Goal: Check status: Check status

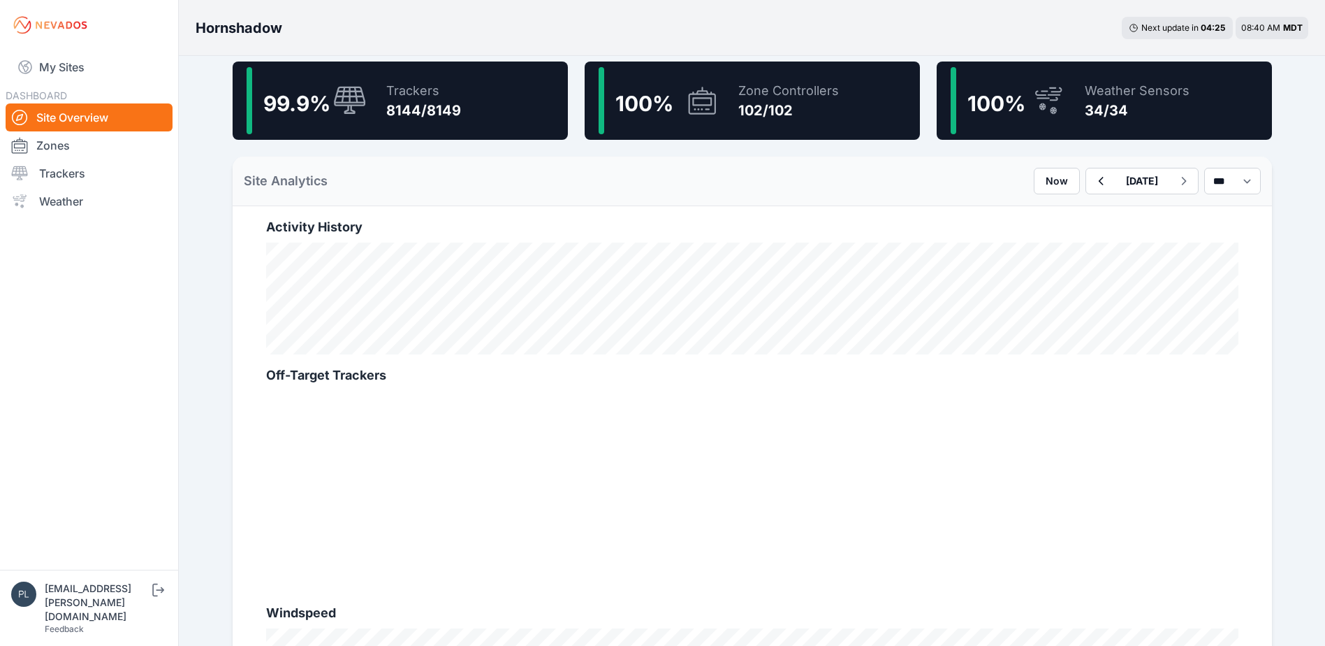
scroll to position [349, 0]
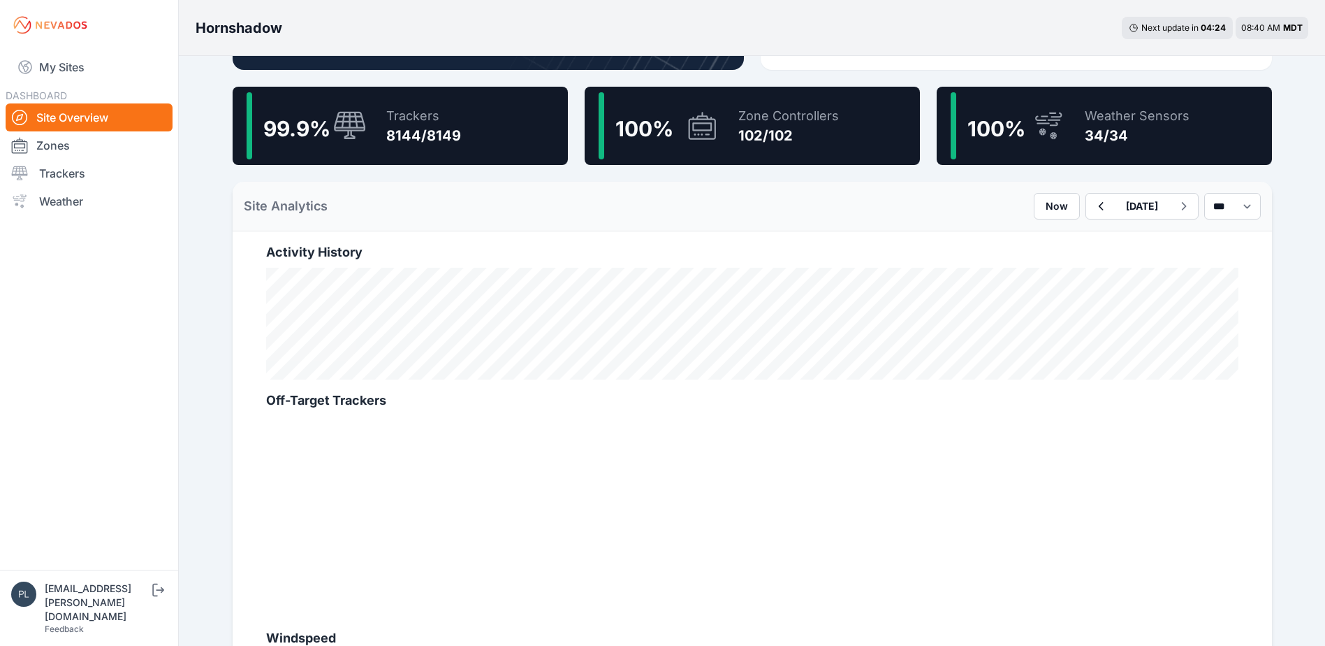
click at [438, 143] on div "8144/8149" at bounding box center [423, 136] width 75 height 20
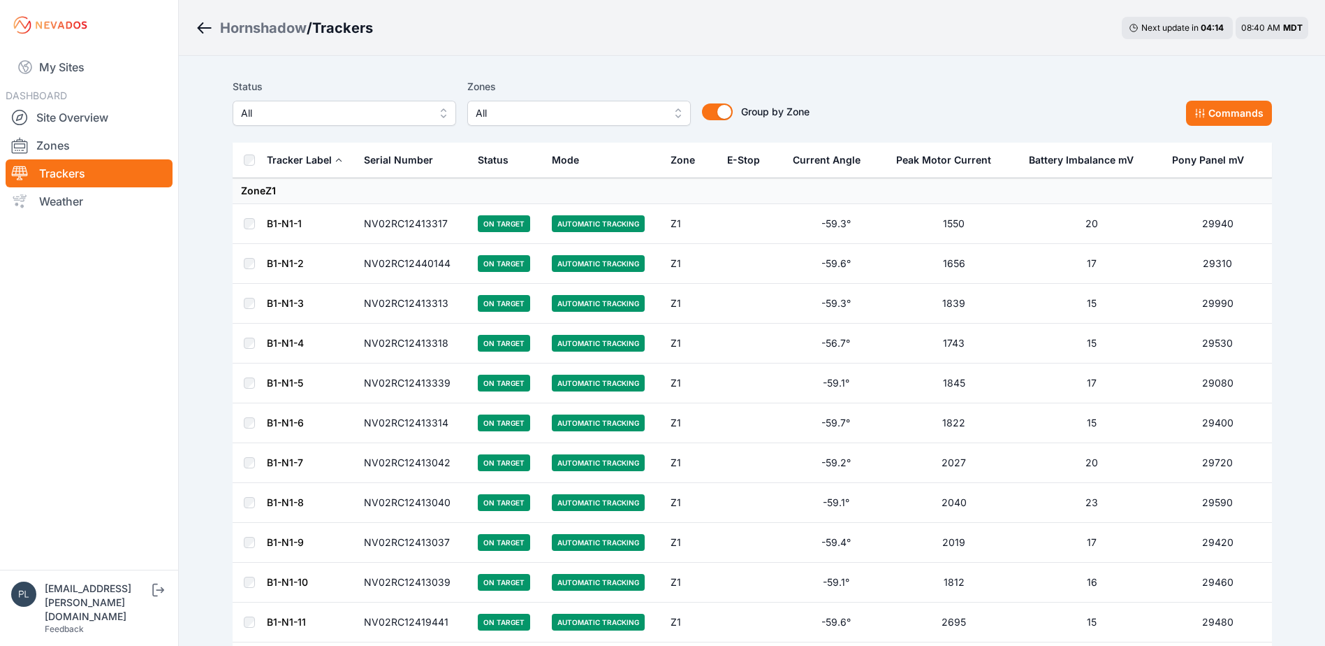
click at [387, 109] on span "All" at bounding box center [334, 113] width 187 height 17
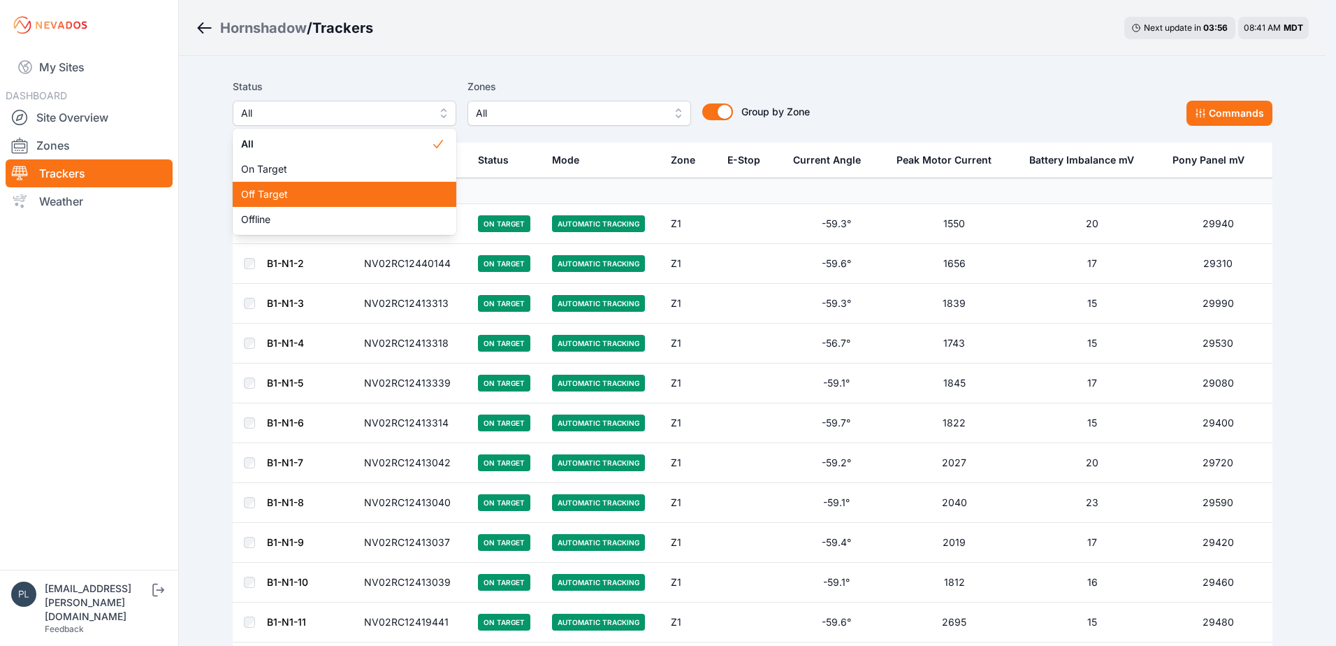
click at [373, 187] on div "Off Target" at bounding box center [345, 194] width 224 height 25
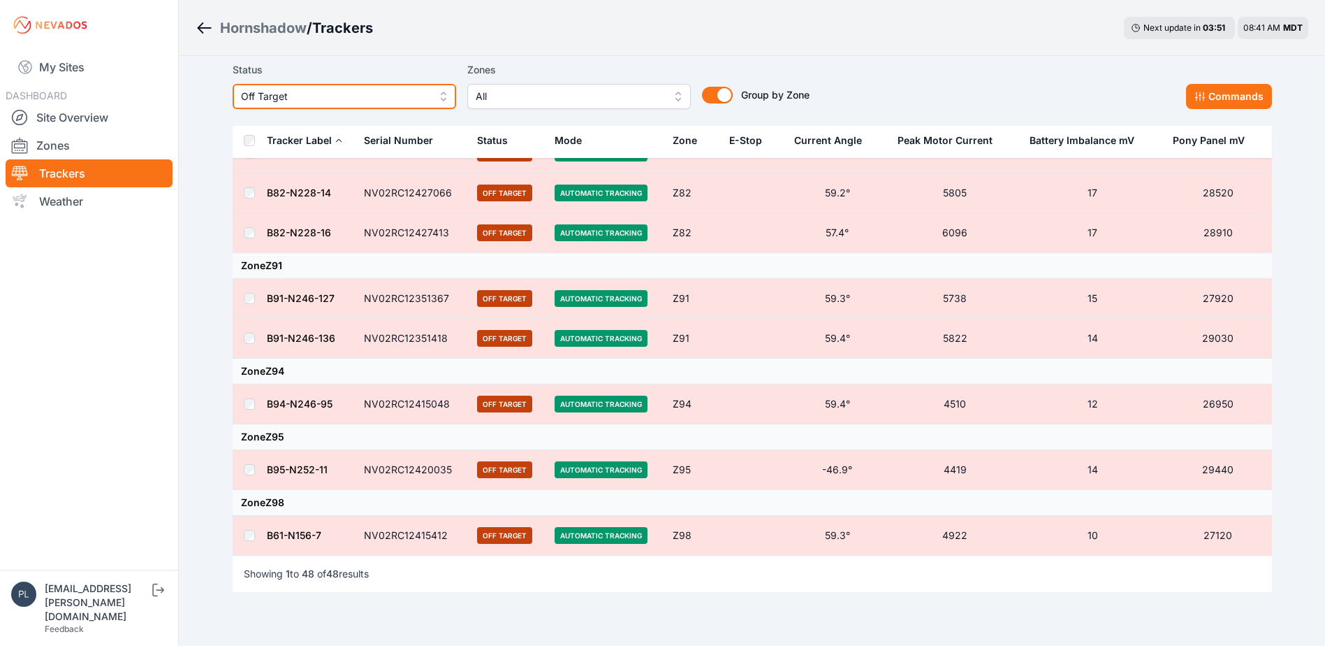
scroll to position [2334, 0]
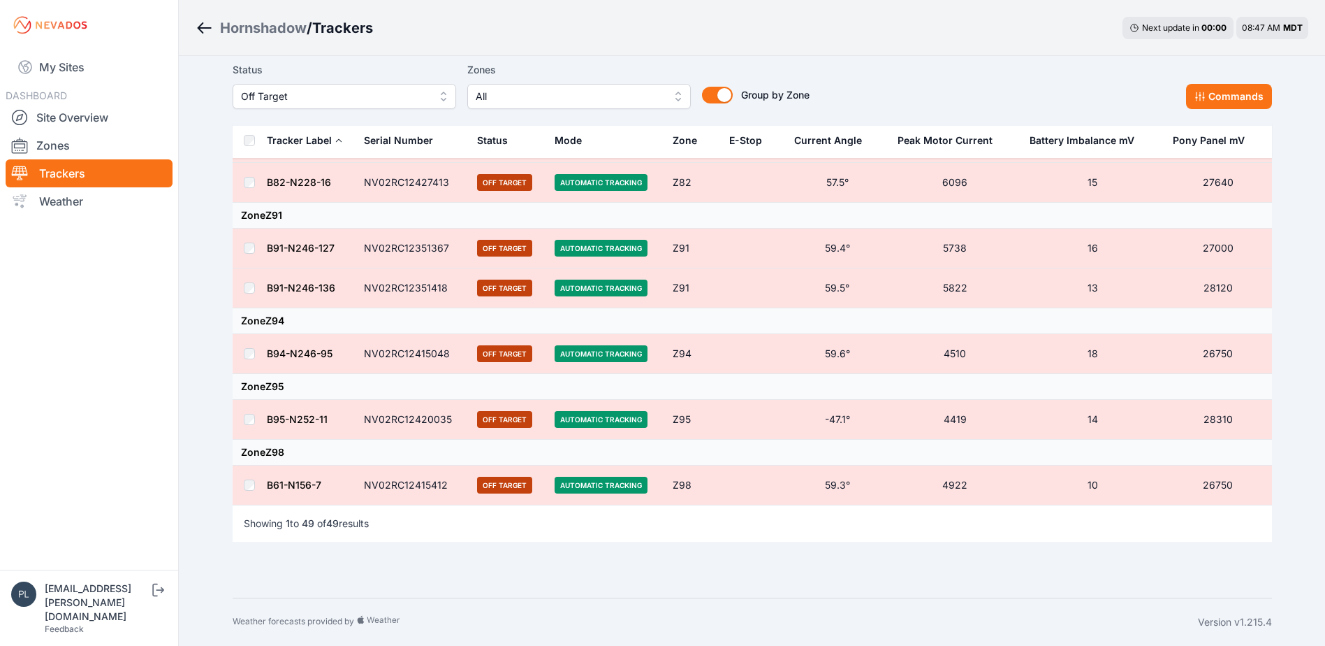
scroll to position [2400, 0]
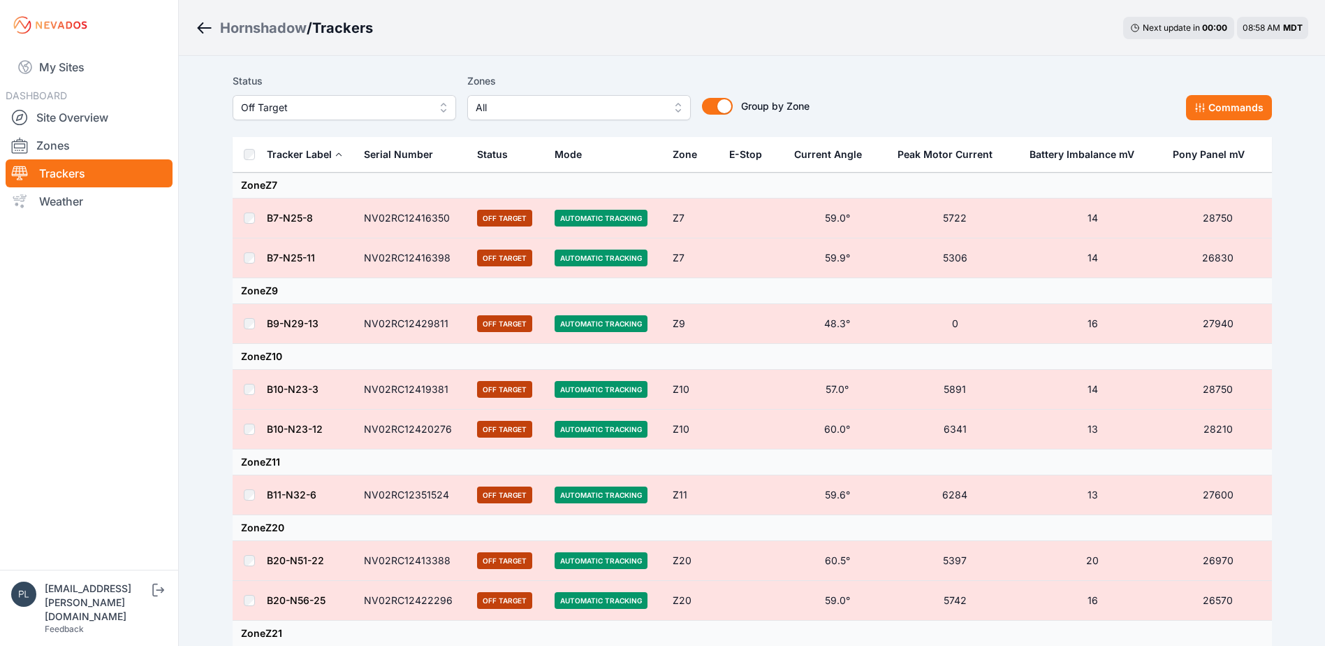
scroll to position [0, 0]
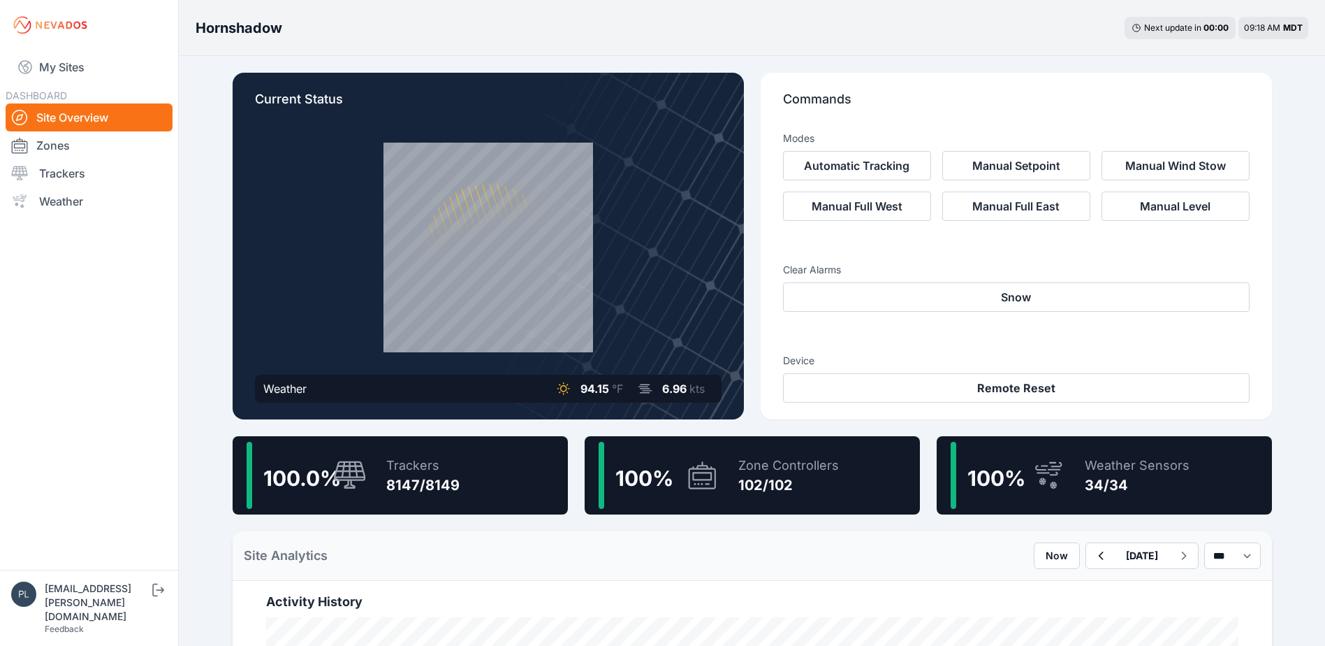
scroll to position [210, 0]
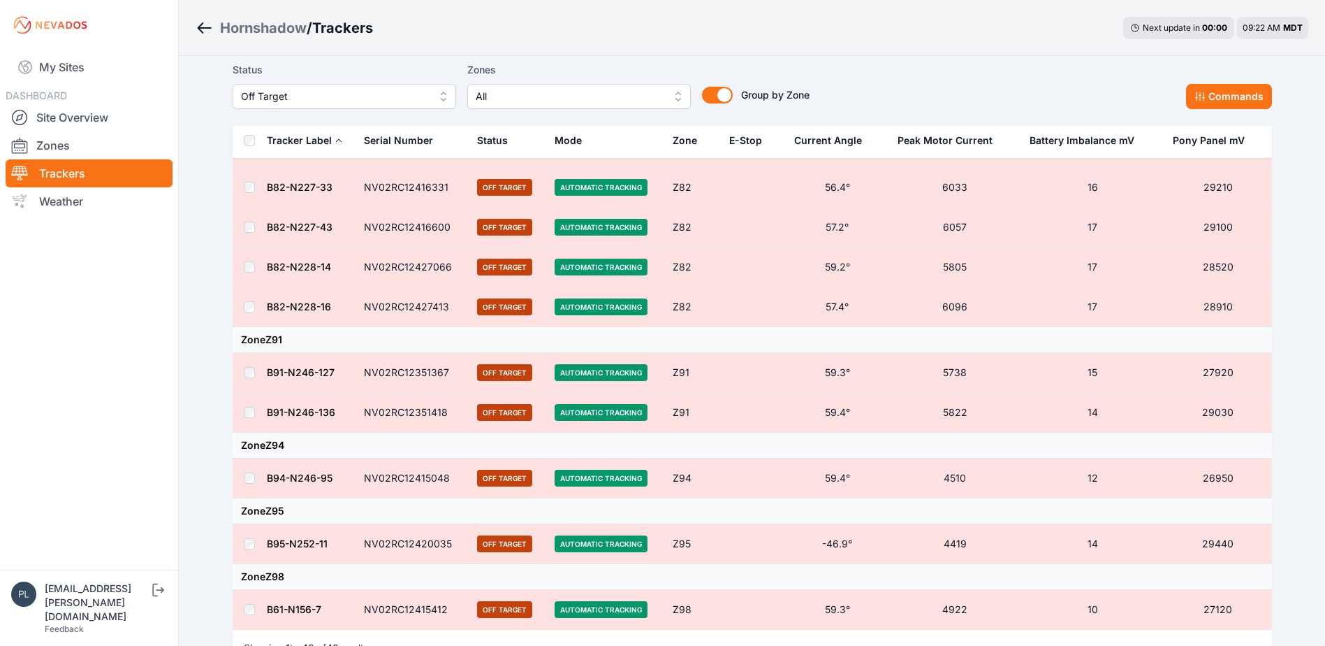
scroll to position [1985, 0]
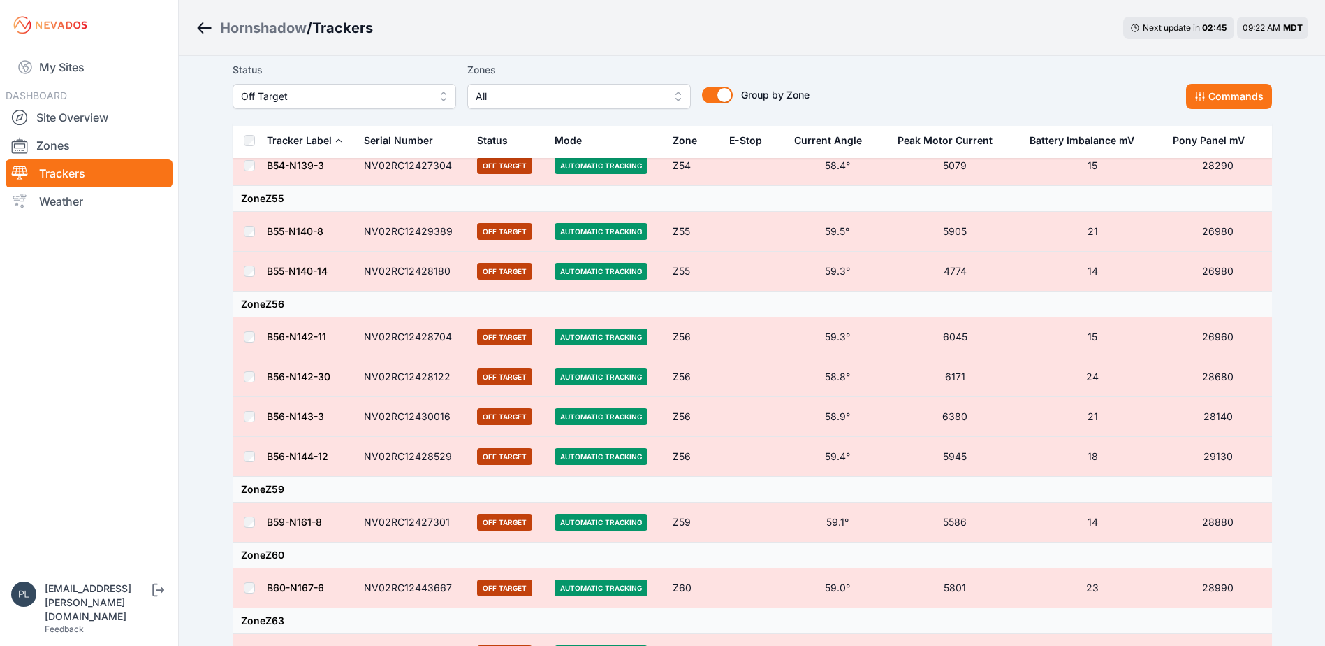
scroll to position [937, 0]
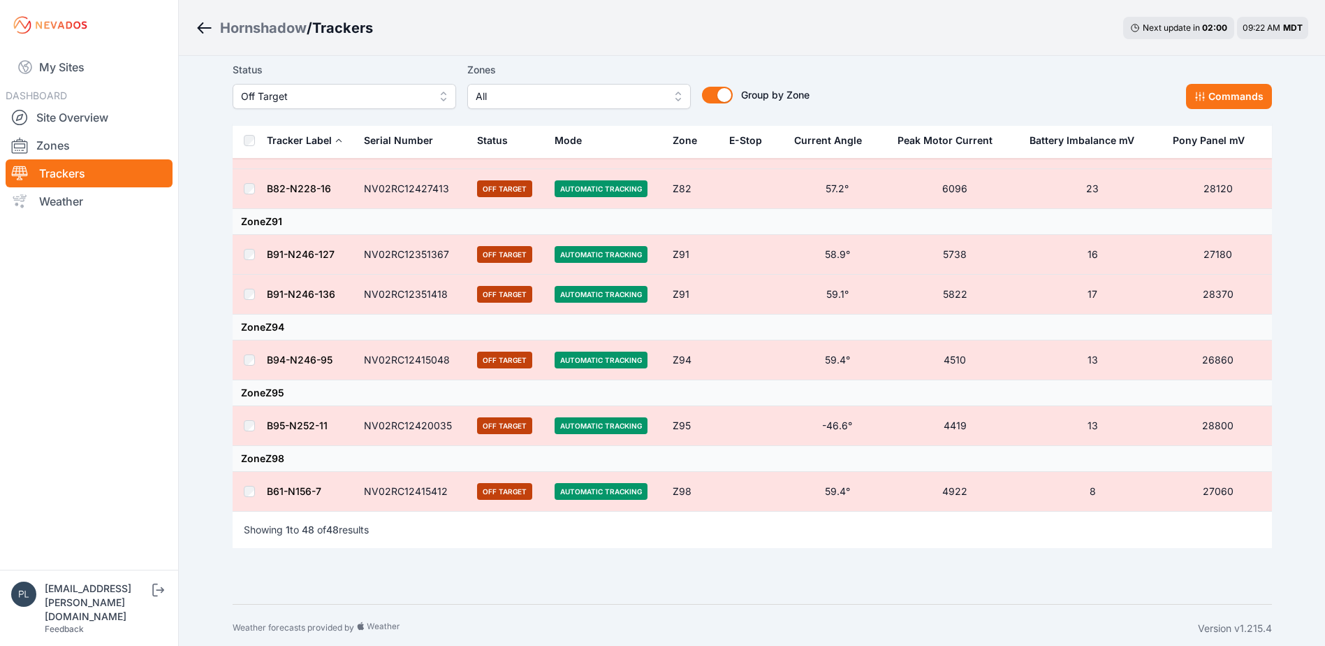
scroll to position [2334, 0]
